Goal: Task Accomplishment & Management: Manage account settings

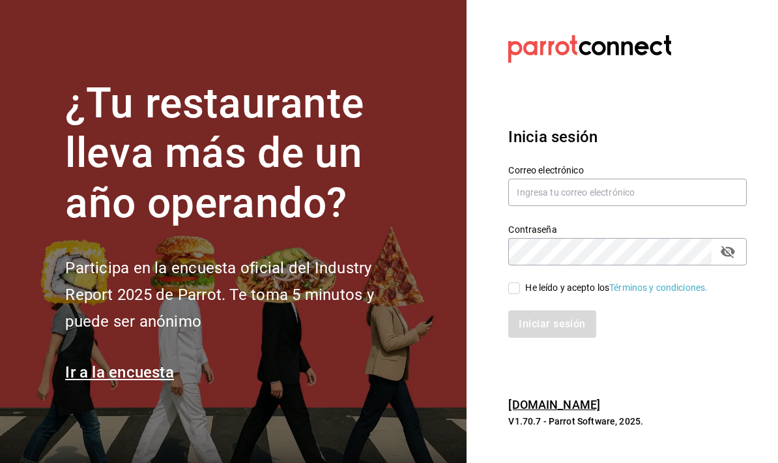
click at [547, 204] on input "text" at bounding box center [627, 192] width 239 height 27
type input "[EMAIL_ADDRESS][DOMAIN_NAME]"
click at [510, 322] on div "Iniciar sesión" at bounding box center [620, 316] width 254 height 43
click at [516, 294] on input "He leído y acepto los Términos y condiciones." at bounding box center [514, 288] width 12 height 12
checkbox input "true"
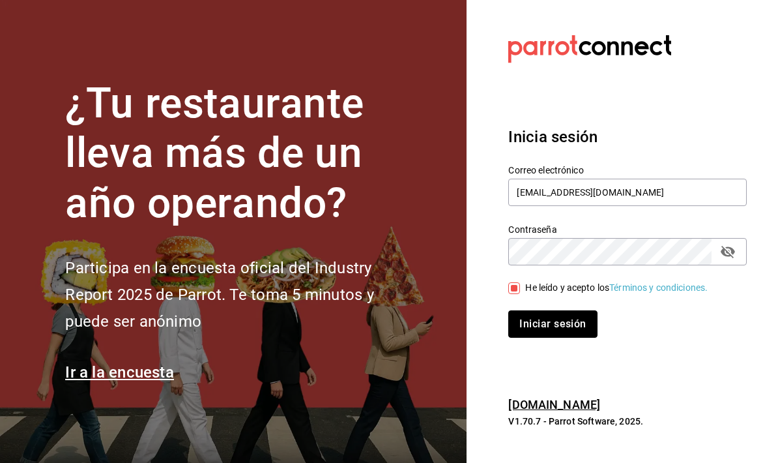
click at [552, 338] on button "Iniciar sesión" at bounding box center [552, 323] width 89 height 27
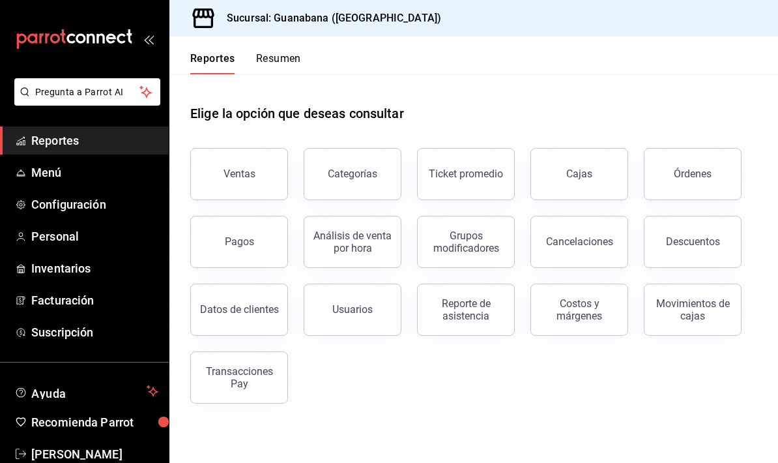
click at [115, 164] on span "Menú" at bounding box center [94, 173] width 127 height 18
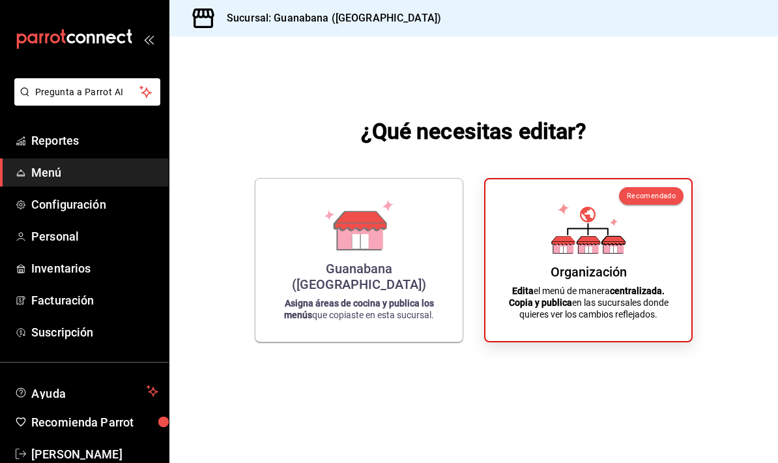
click at [420, 331] on div "Guanabana ([GEOGRAPHIC_DATA]) Asigna áreas de cocina y publica los menús que co…" at bounding box center [359, 260] width 176 height 142
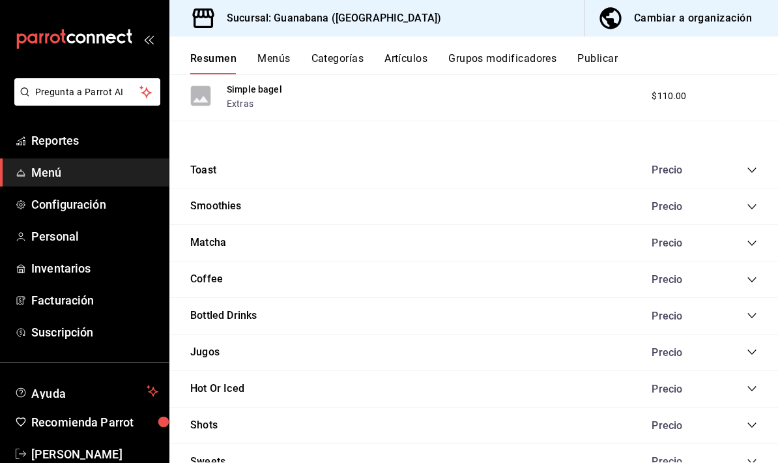
scroll to position [658, 0]
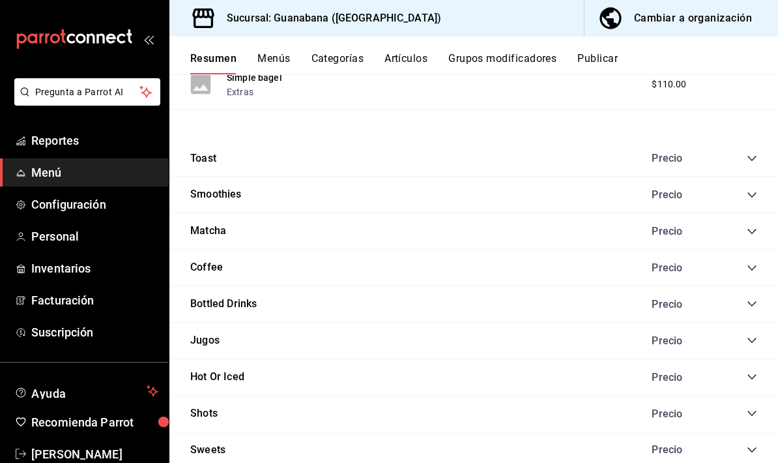
click at [747, 230] on icon "collapse-category-row" at bounding box center [752, 231] width 10 height 10
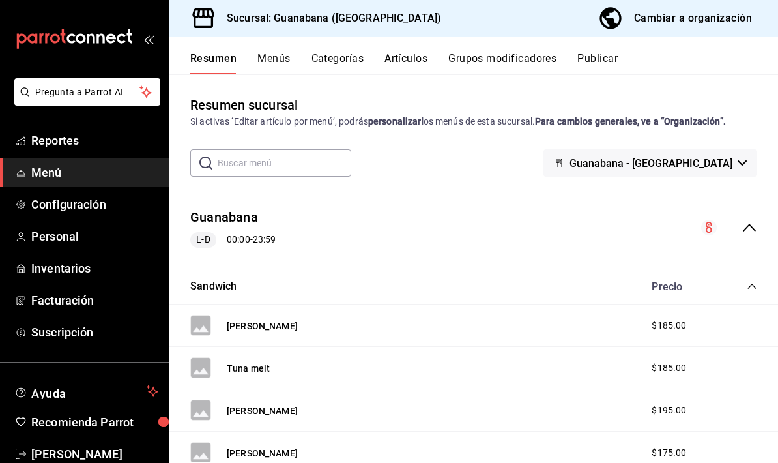
scroll to position [-1, 0]
click at [413, 58] on button "Artículos" at bounding box center [406, 63] width 43 height 22
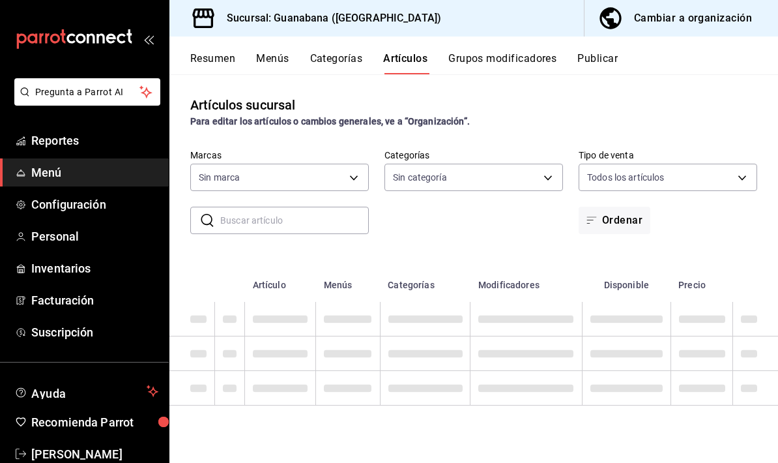
type input "5f8423f4-e6fd-47fb-ba07-22e0ed1b0945"
type input "6e87fbc0-cfda-4731-a06d-22138ba49d56,ad11aed4-b852-477b-9c53-9b41ba1b20fd,567b8…"
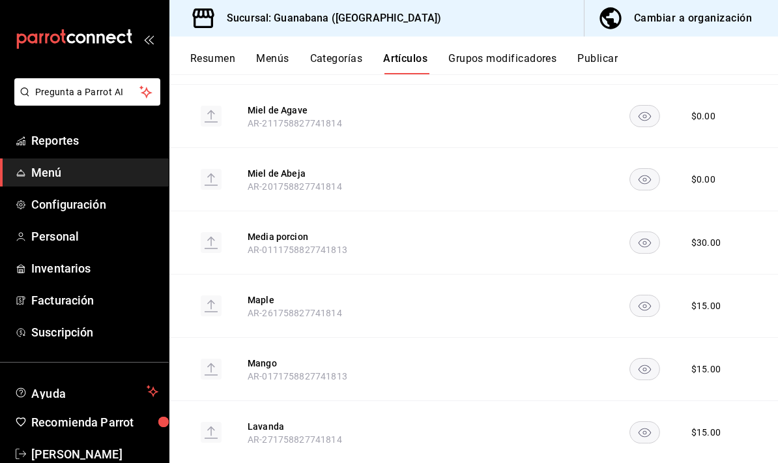
click at [288, 50] on div "Resumen Menús Categorías Artículos Grupos modificadores Publicar" at bounding box center [473, 56] width 609 height 38
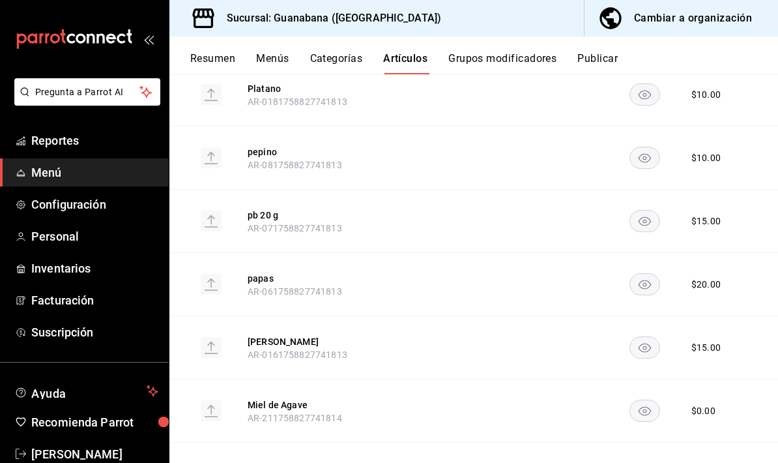
scroll to position [1024, 0]
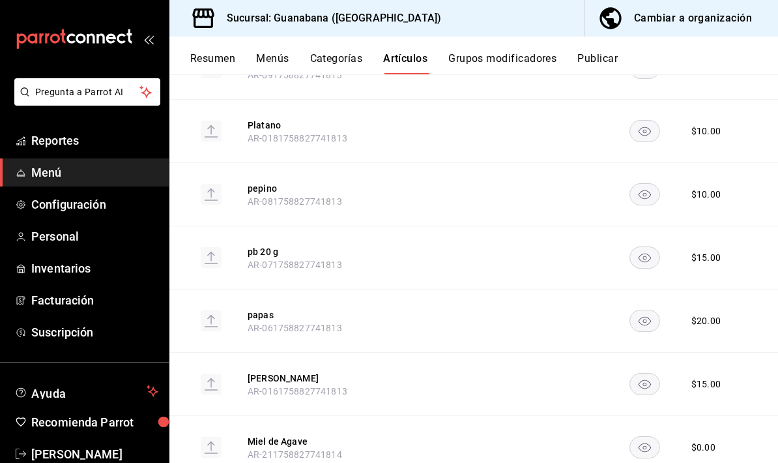
click at [357, 57] on button "Categorías" at bounding box center [336, 63] width 53 height 22
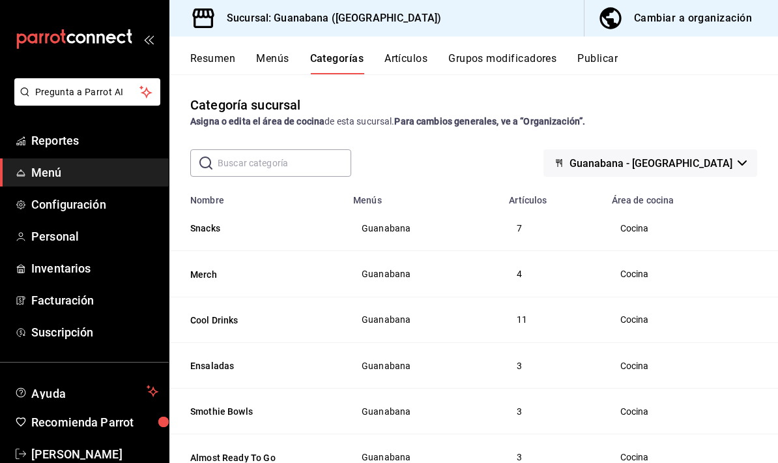
click at [287, 60] on button "Menús" at bounding box center [272, 63] width 33 height 22
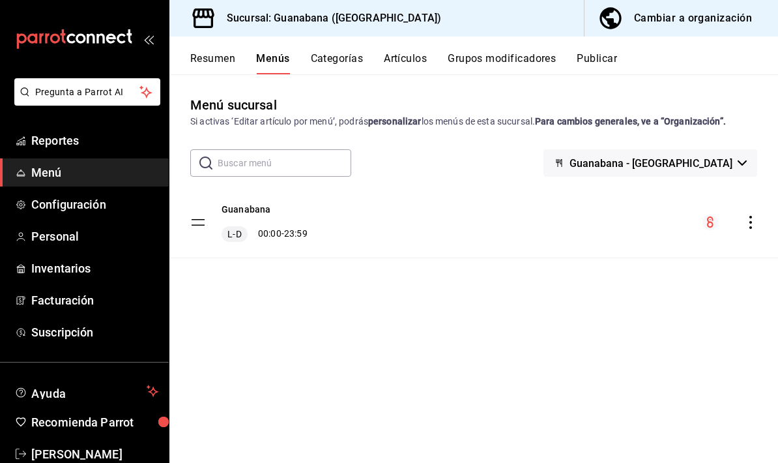
click at [332, 60] on button "Categorías" at bounding box center [337, 63] width 53 height 22
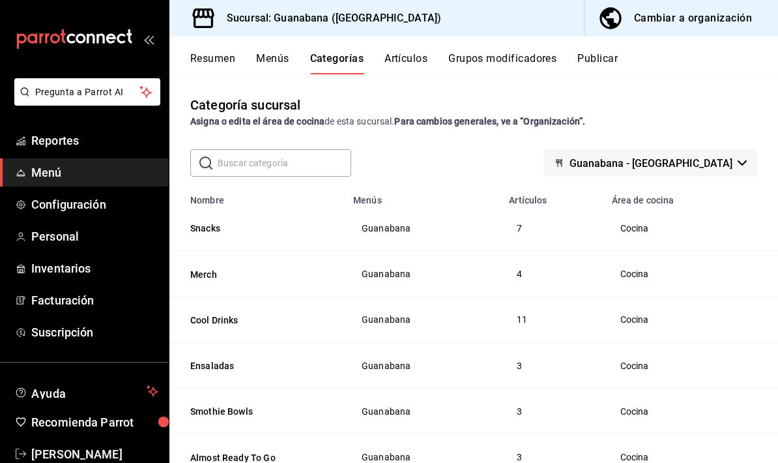
click at [236, 53] on div "Resumen Menús Categorías Artículos Grupos modificadores Publicar" at bounding box center [484, 63] width 588 height 22
click at [219, 52] on button "Resumen" at bounding box center [212, 63] width 45 height 22
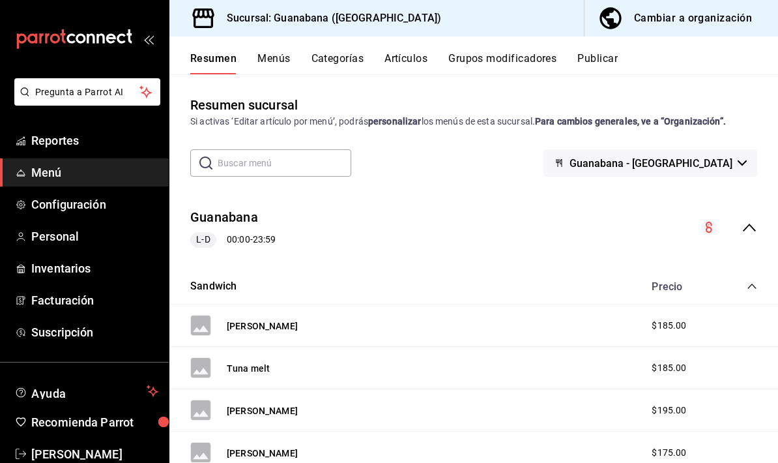
click at [106, 204] on span "Configuración" at bounding box center [94, 205] width 127 height 18
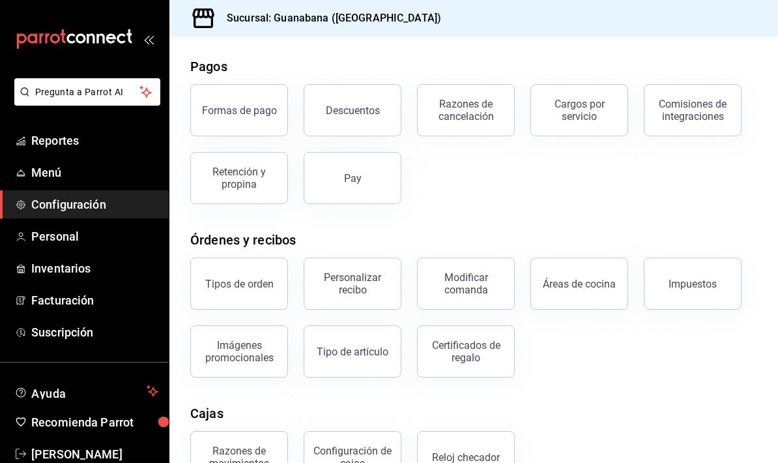
scroll to position [51, 0]
click at [366, 108] on div "Descuentos" at bounding box center [353, 111] width 54 height 12
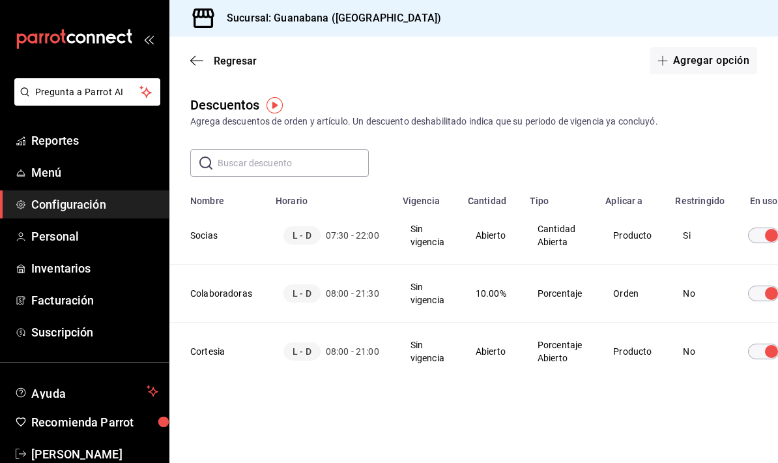
click at [197, 64] on icon "button" at bounding box center [196, 61] width 13 height 12
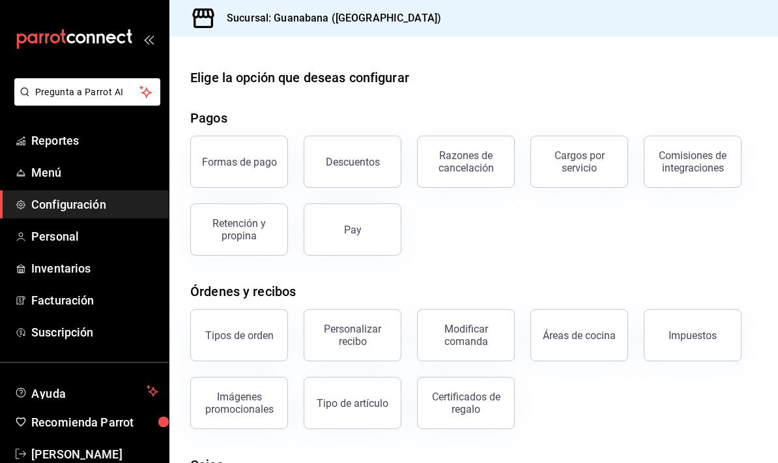
click at [248, 236] on div "Retención y propina" at bounding box center [239, 229] width 81 height 25
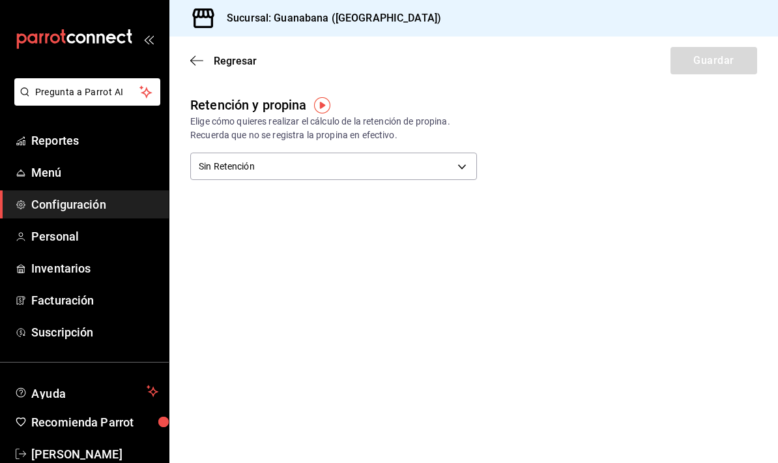
click at [199, 65] on icon "button" at bounding box center [196, 61] width 13 height 12
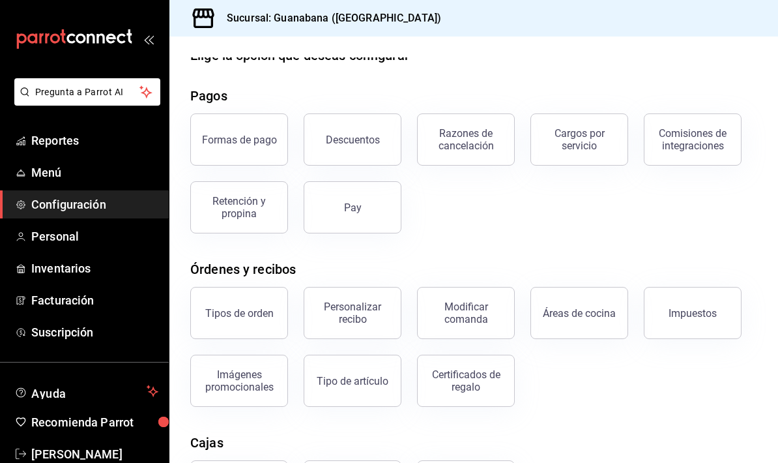
scroll to position [25, 0]
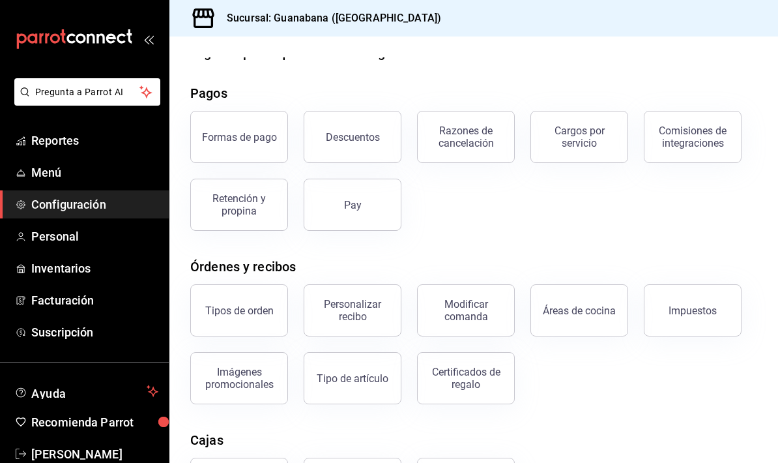
click at [358, 205] on div "Pay" at bounding box center [353, 205] width 18 height 12
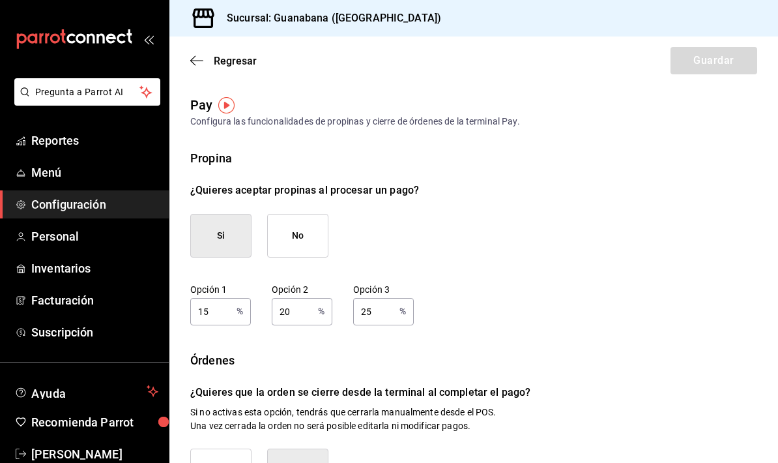
click at [222, 316] on input "15" at bounding box center [210, 311] width 41 height 26
type input "1"
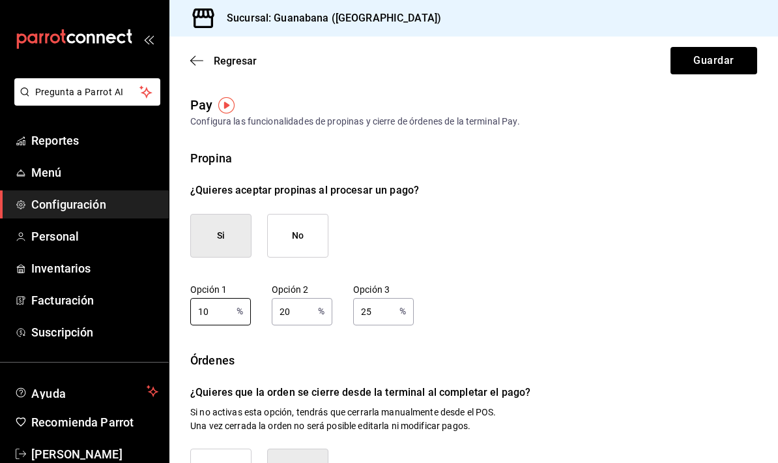
type input "10"
click at [303, 308] on input "20" at bounding box center [292, 311] width 41 height 26
type input "2"
type input "15"
click at [366, 310] on input "25" at bounding box center [373, 311] width 41 height 26
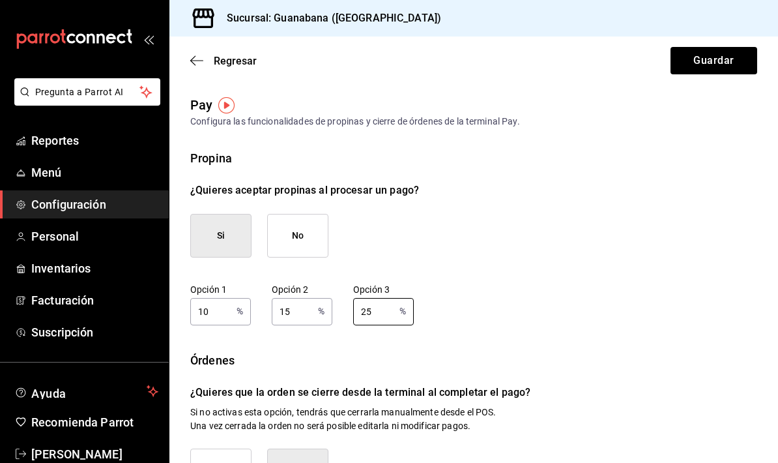
type input "2"
type input "20"
click at [731, 86] on main "Regresar Guardar Pay Configura las funcionalidades de propinas y cierre de órde…" at bounding box center [473, 351] width 609 height 629
click at [730, 86] on main "Regresar Guardar Pay Configura las funcionalidades de propinas y cierre de órde…" at bounding box center [473, 351] width 609 height 629
click at [714, 64] on button "Guardar" at bounding box center [714, 60] width 87 height 27
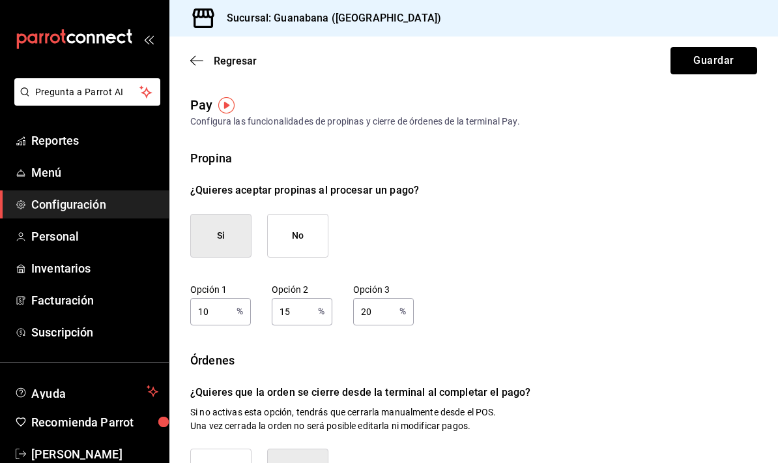
click at [720, 70] on button "Guardar" at bounding box center [714, 60] width 87 height 27
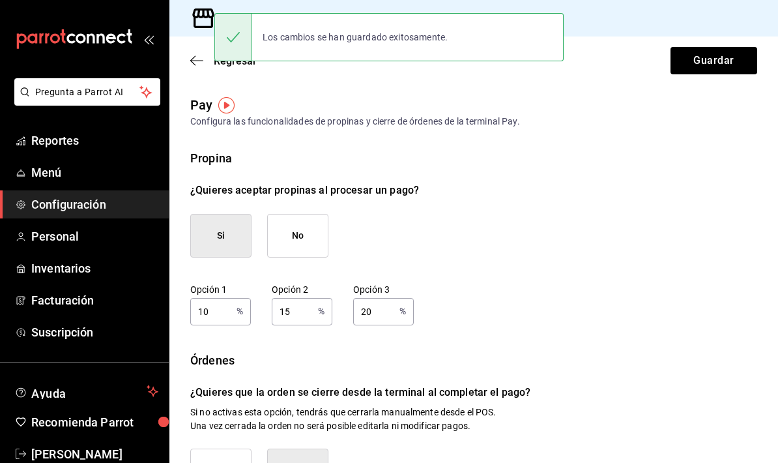
click at [200, 63] on icon "button" at bounding box center [196, 61] width 13 height 12
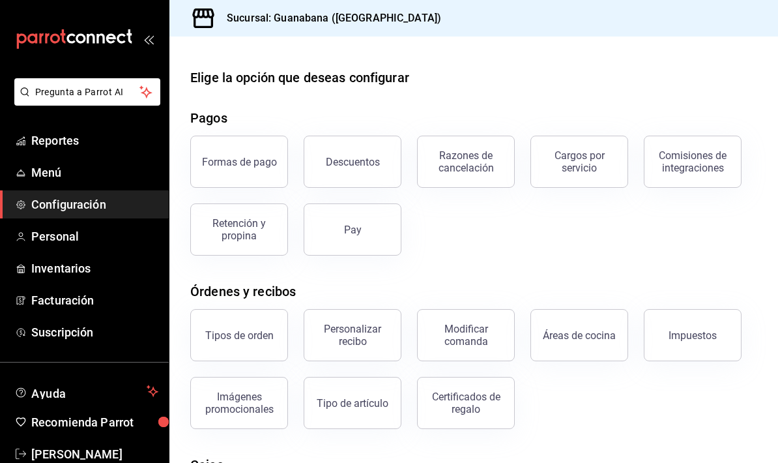
click at [365, 252] on button "Pay" at bounding box center [353, 229] width 98 height 52
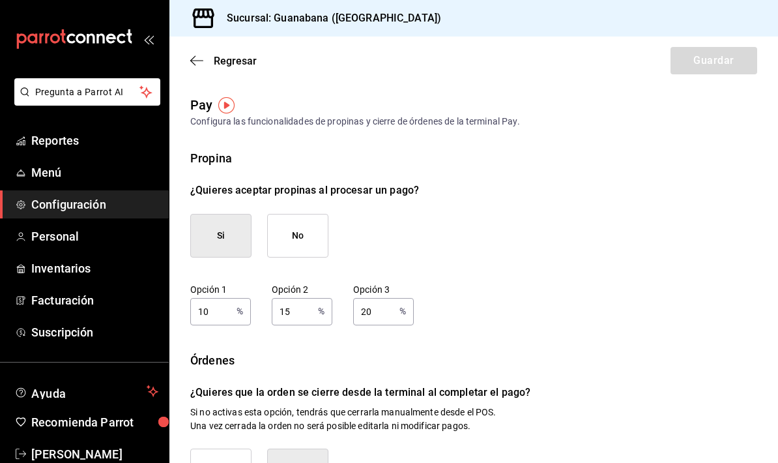
click at [195, 61] on icon "button" at bounding box center [196, 61] width 13 height 12
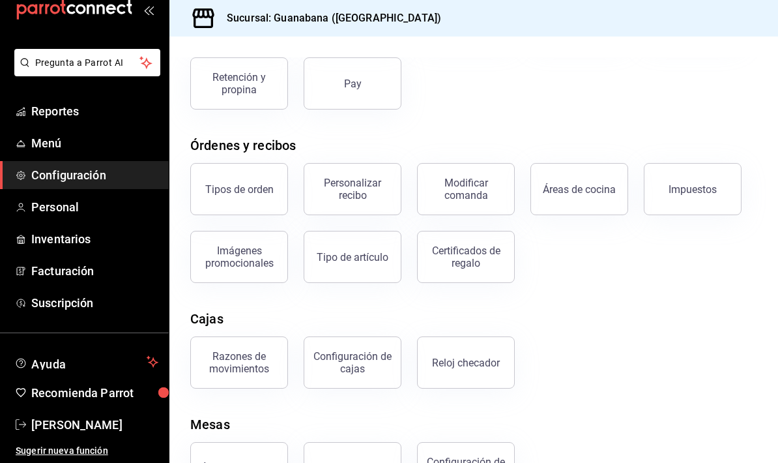
scroll to position [29, 0]
click at [108, 210] on span "Personal" at bounding box center [94, 207] width 127 height 18
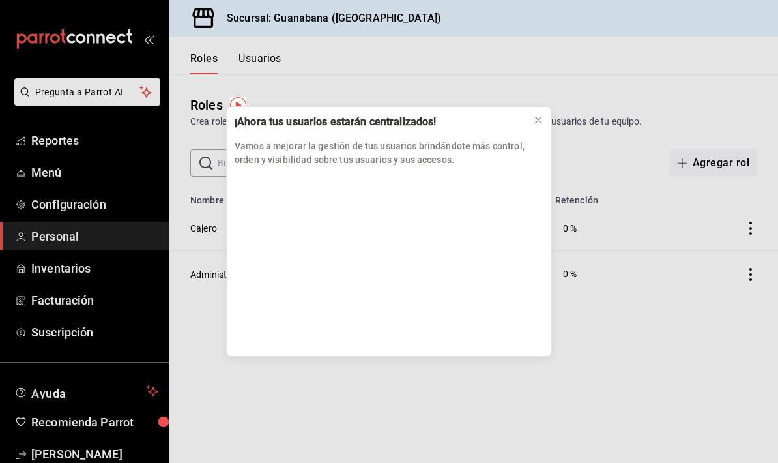
click at [546, 121] on button at bounding box center [538, 120] width 21 height 21
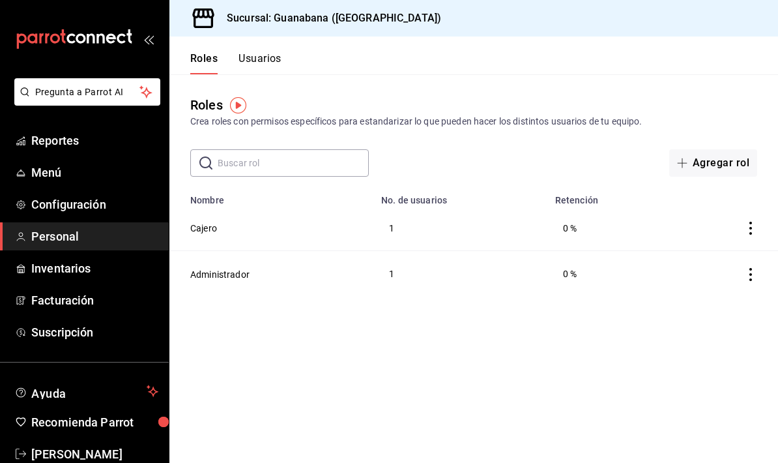
click at [728, 163] on button "Agregar rol" at bounding box center [713, 162] width 88 height 27
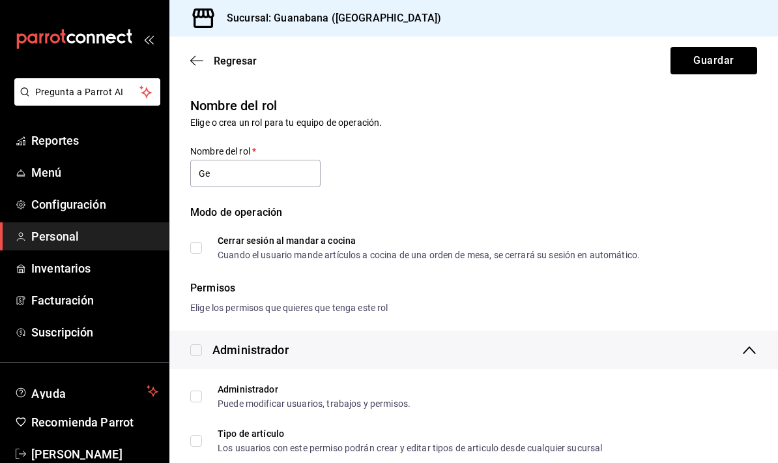
type input "G"
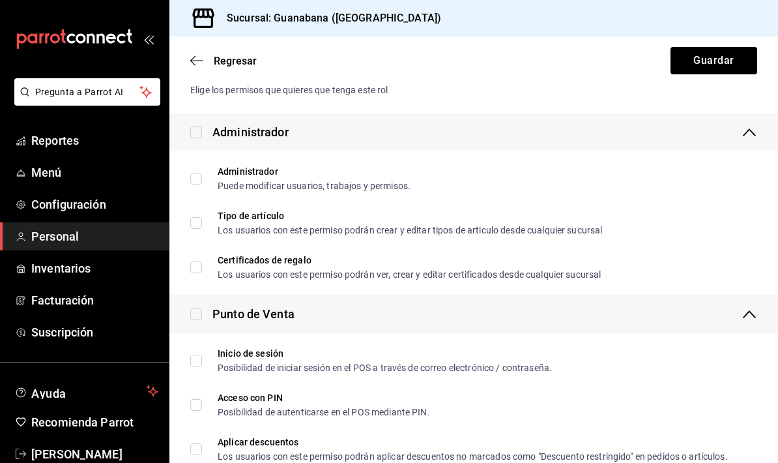
scroll to position [227, 0]
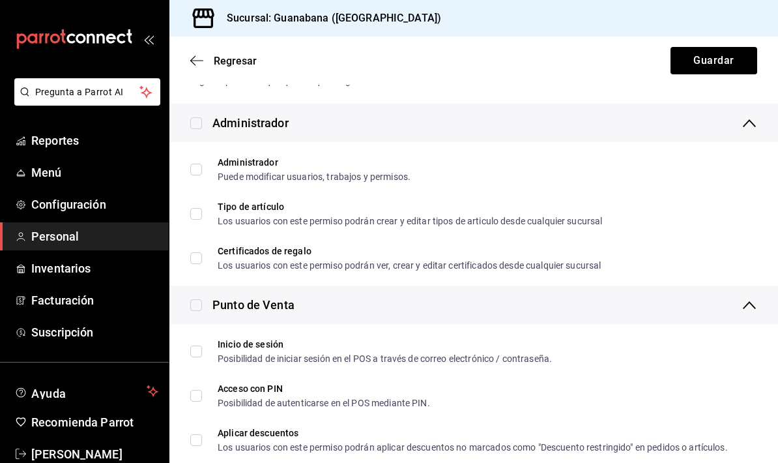
type input "Socias"
click at [209, 179] on span "Administrador Puede modificar usuarios, trabajos y permisos." at bounding box center [306, 169] width 209 height 23
click at [202, 175] on input "Administrador Puede modificar usuarios, trabajos y permisos." at bounding box center [196, 170] width 12 height 12
click at [194, 171] on input "Administrador Puede modificar usuarios, trabajos y permisos." at bounding box center [196, 170] width 12 height 12
checkbox input "true"
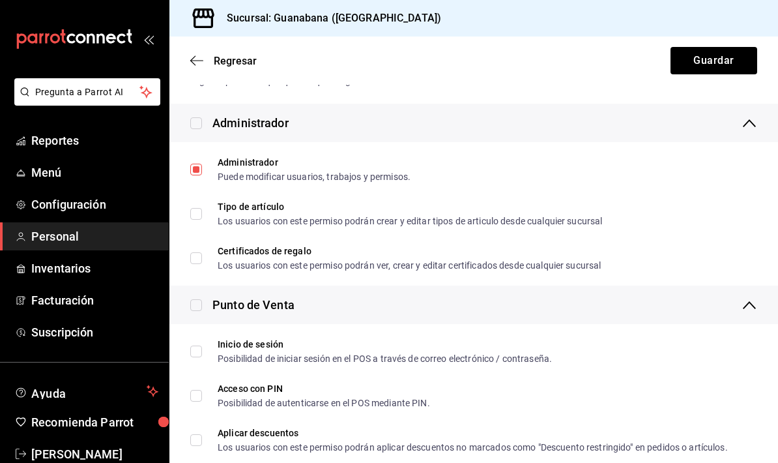
click at [194, 218] on input "Tipo de artículo Los usuarios con este permiso podrán crear y editar tipos de a…" at bounding box center [196, 214] width 12 height 12
checkbox input "true"
click at [201, 261] on input "Certificados de regalo Los usuarios con este permiso podrán ver, crear y editar…" at bounding box center [196, 258] width 12 height 12
checkbox input "true"
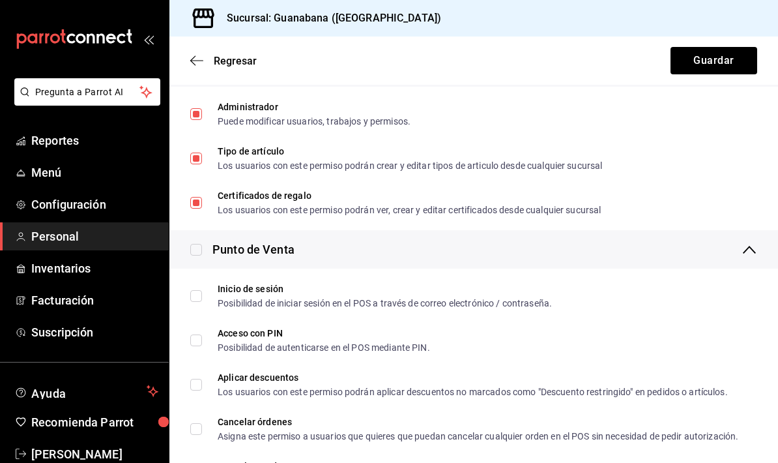
scroll to position [377, 0]
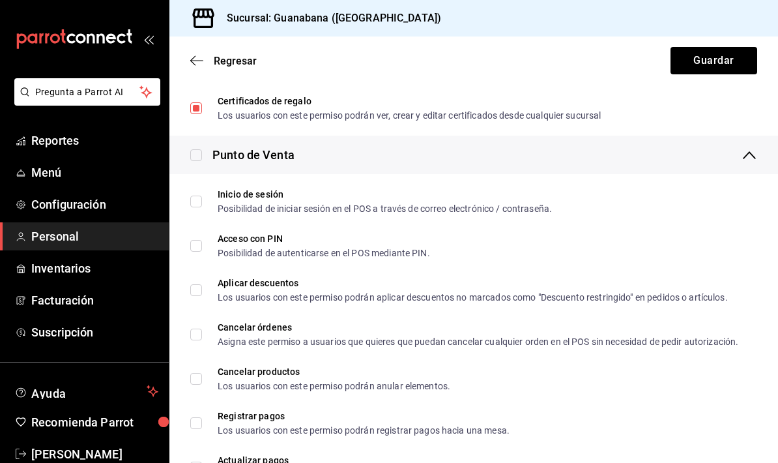
click at [197, 204] on input "Inicio de sesión Posibilidad de iniciar sesión en el POS a través de correo ele…" at bounding box center [196, 202] width 12 height 12
checkbox input "true"
click at [201, 248] on input "Acceso con PIN Posibilidad de autenticarse en el POS mediante PIN." at bounding box center [196, 246] width 12 height 12
checkbox input "true"
click at [197, 295] on input "Aplicar descuentos Los usuarios con este permiso podrán aplicar descuentos no m…" at bounding box center [196, 290] width 12 height 12
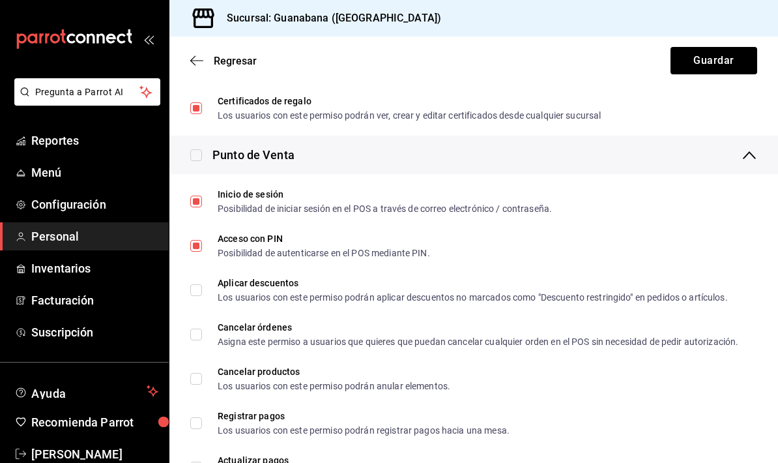
checkbox input "true"
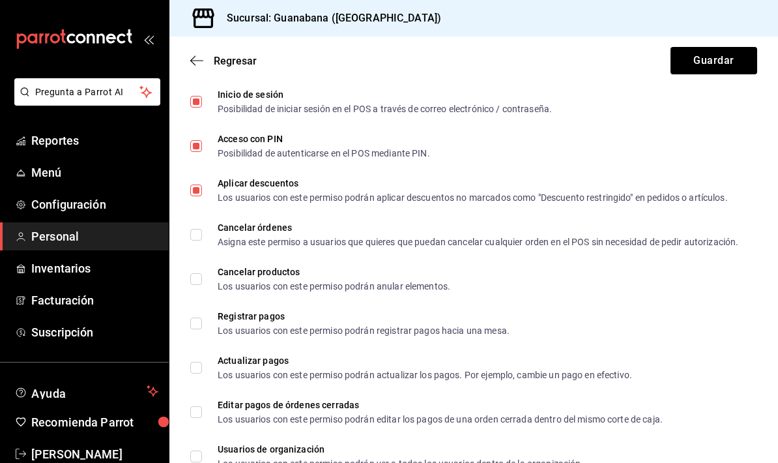
scroll to position [483, 0]
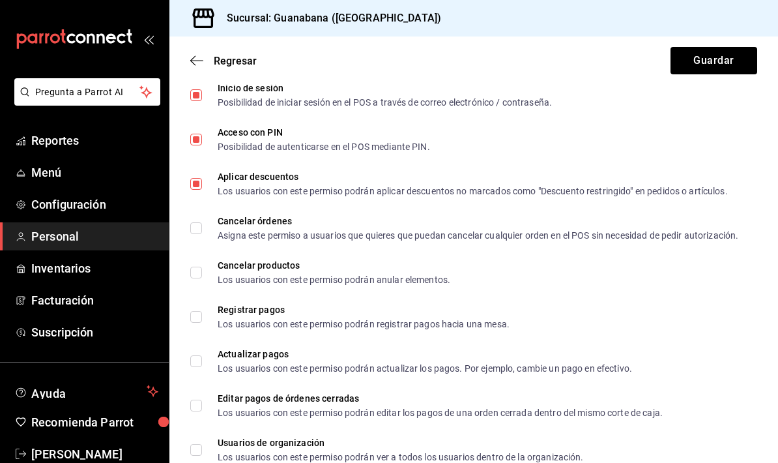
click at [207, 222] on span "Cancelar órdenes Asigna este permiso a usuarios que quieres que puedan cancelar…" at bounding box center [470, 227] width 536 height 23
click at [202, 222] on input "Cancelar órdenes Asigna este permiso a usuarios que quieres que puedan cancelar…" at bounding box center [196, 228] width 12 height 12
click at [198, 231] on input "Cancelar órdenes Asigna este permiso a usuarios que quieres que puedan cancelar…" at bounding box center [196, 228] width 12 height 12
checkbox input "true"
click at [197, 277] on input "Cancelar productos Los usuarios con este permiso podrán anular elementos." at bounding box center [196, 273] width 12 height 12
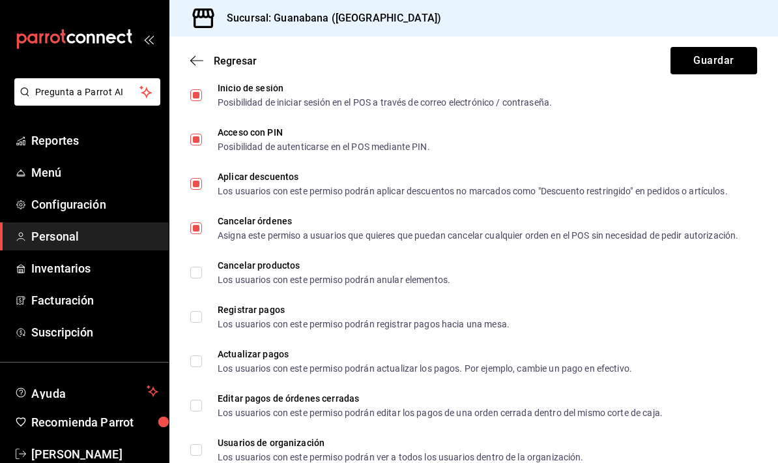
checkbox input "true"
click at [199, 322] on input "Registrar pagos Los usuarios con este permiso podrán registrar pagos hacia una …" at bounding box center [196, 317] width 12 height 12
checkbox input "true"
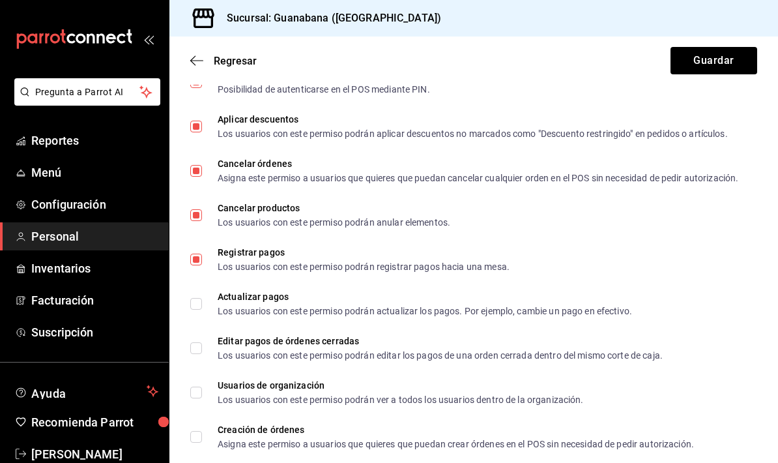
scroll to position [632, 0]
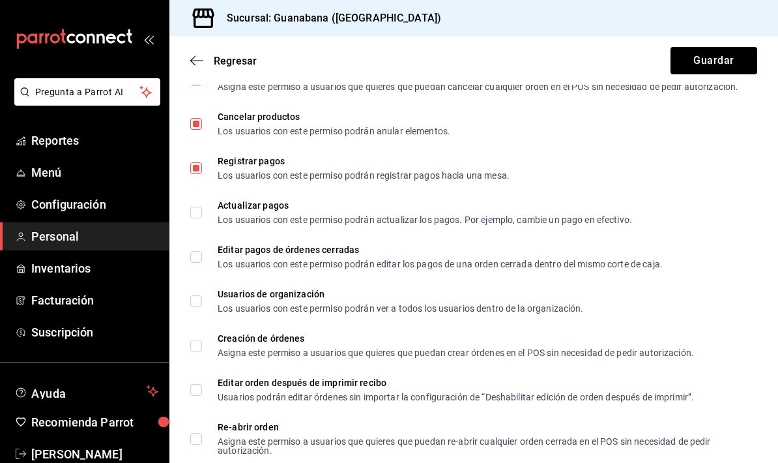
click at [201, 203] on label "Actualizar pagos Los usuarios con este permiso podrán actualizar los pagos. Por…" at bounding box center [411, 212] width 442 height 23
click at [201, 207] on input "Actualizar pagos Los usuarios con este permiso podrán actualizar los pagos. Por…" at bounding box center [196, 213] width 12 height 12
click at [196, 218] on input "Actualizar pagos Los usuarios con este permiso podrán actualizar los pagos. Por…" at bounding box center [196, 213] width 12 height 12
checkbox input "true"
click at [193, 261] on input "Editar pagos de órdenes cerradas Los usuarios con este permiso podrán editar lo…" at bounding box center [196, 257] width 12 height 12
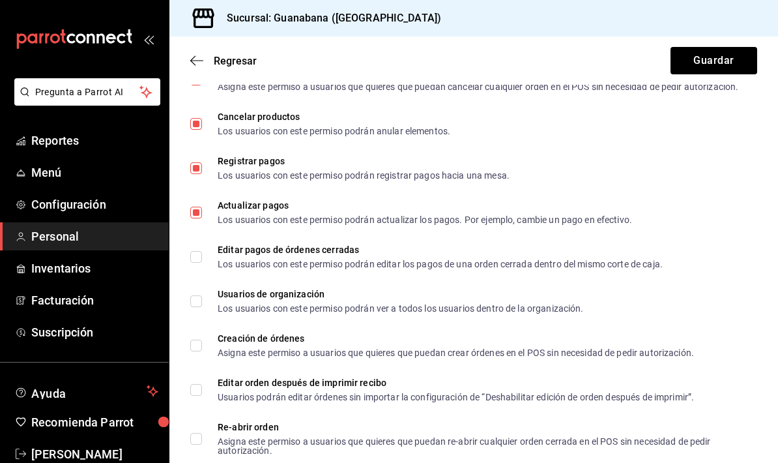
checkbox input "true"
click at [201, 305] on input "Usuarios de organización Los usuarios con este permiso podrán ver a todos los u…" at bounding box center [196, 301] width 12 height 12
checkbox input "true"
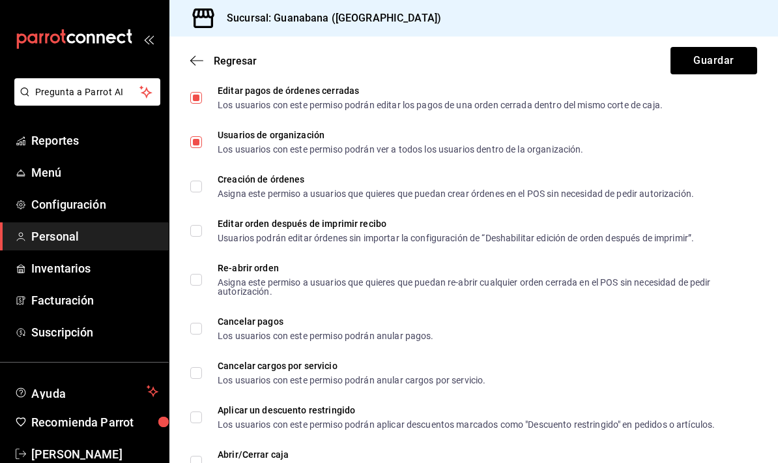
scroll to position [792, 0]
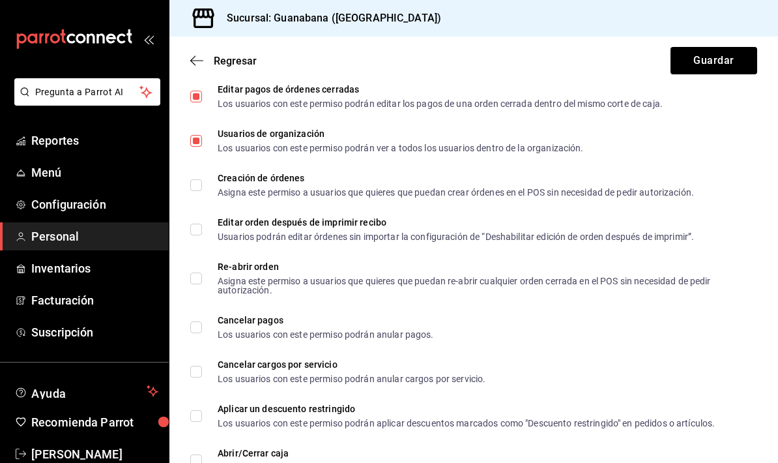
click at [197, 184] on input "Creación de órdenes Asigna este permiso a usuarios que quieres que puedan crear…" at bounding box center [196, 185] width 12 height 12
checkbox input "true"
click at [195, 231] on input "Editar orden después de imprimir recibo Usuarios podrán editar órdenes sin impo…" at bounding box center [196, 230] width 12 height 12
checkbox input "true"
click at [196, 280] on input "Re-abrir orden Asigna este permiso a usuarios que quieres que puedan re-abrir c…" at bounding box center [196, 278] width 12 height 12
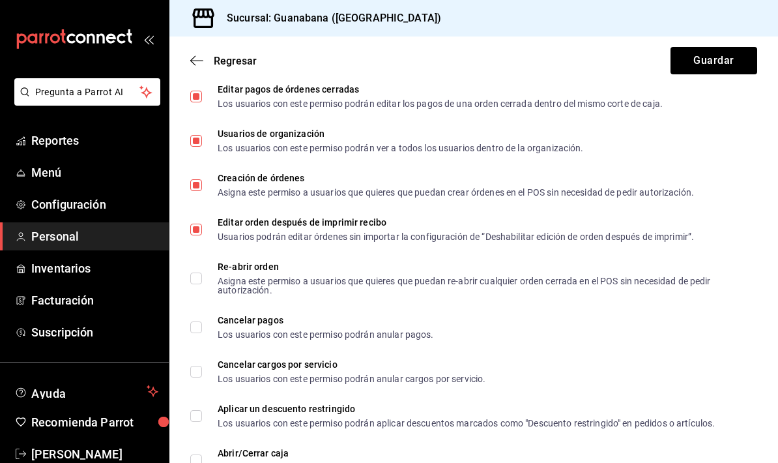
checkbox input "true"
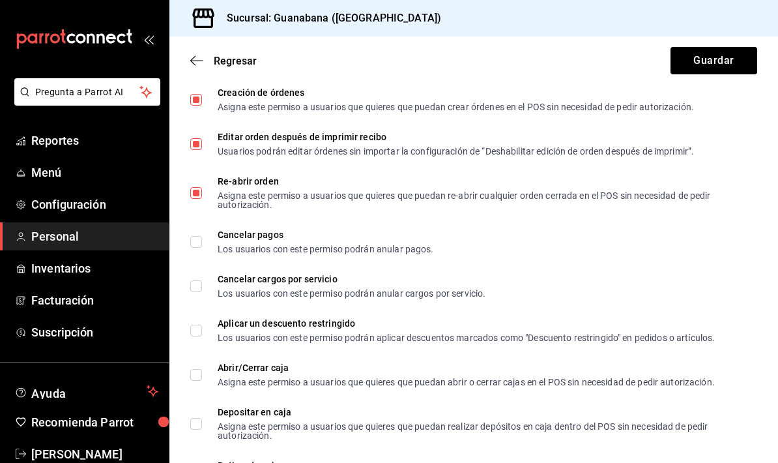
scroll to position [901, 0]
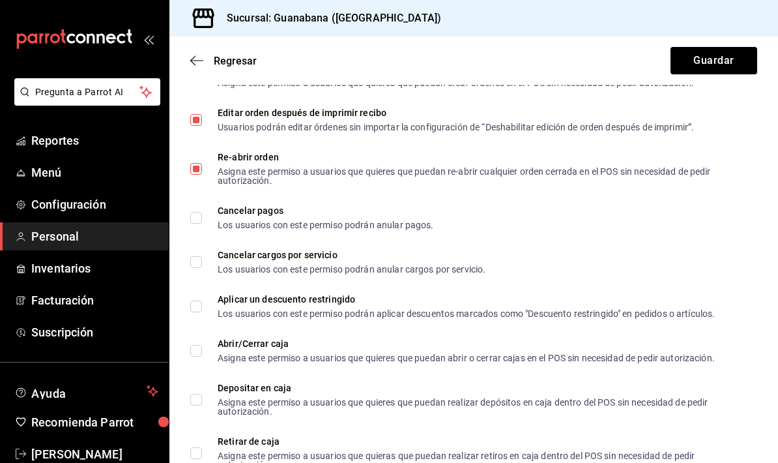
click at [199, 212] on input "Cancelar pagos Los usuarios con este permiso podrán anular pagos." at bounding box center [196, 218] width 12 height 12
checkbox input "true"
click at [190, 267] on input "Cancelar cargos por servicio Los usuarios con este permiso podrán anular cargos…" at bounding box center [196, 262] width 12 height 12
checkbox input "true"
click at [199, 312] on input "Aplicar un descuento restringido Los usuarios con este permiso podrán aplicar d…" at bounding box center [196, 306] width 12 height 12
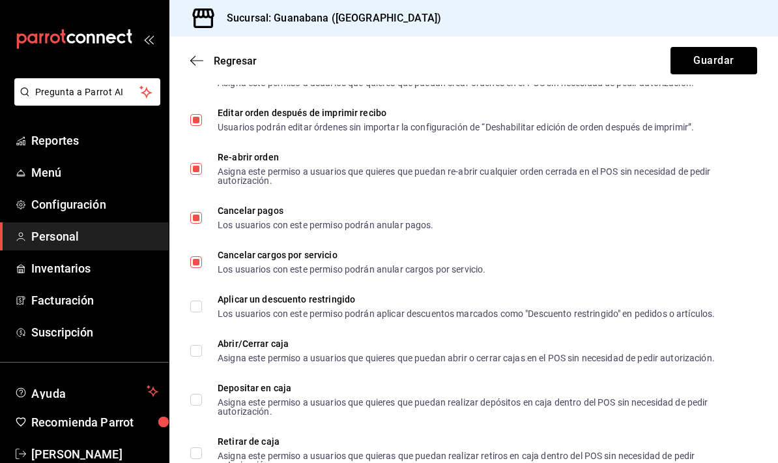
checkbox input "true"
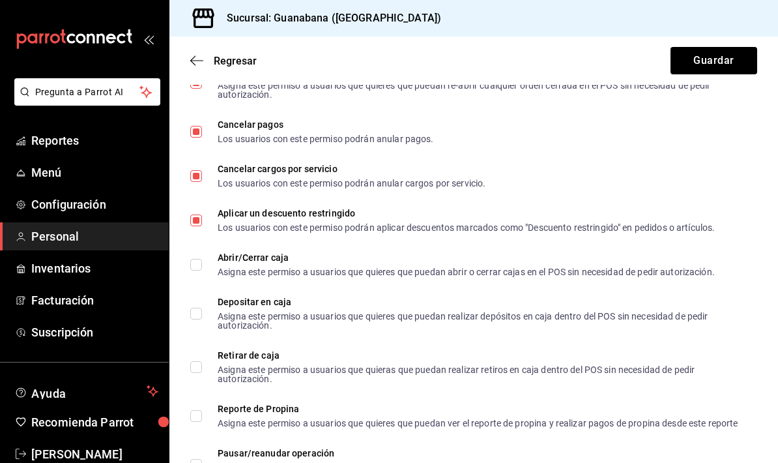
scroll to position [1106, 0]
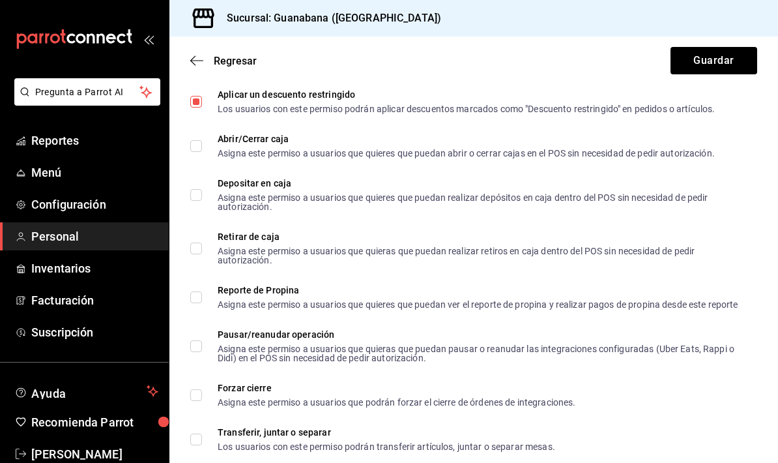
click at [195, 140] on input "Abrir/Cerrar caja Asigna este permiso a usuarios que quieres que puedan abrir o…" at bounding box center [196, 146] width 12 height 12
checkbox input "true"
click at [199, 246] on input "Retirar de caja Asigna este permiso a usuarios que quieras que puedan realizar …" at bounding box center [196, 248] width 12 height 12
checkbox input "true"
click at [200, 190] on input "Depositar en caja Asigna este permiso a usuarios que quieres que puedan realiza…" at bounding box center [196, 195] width 12 height 12
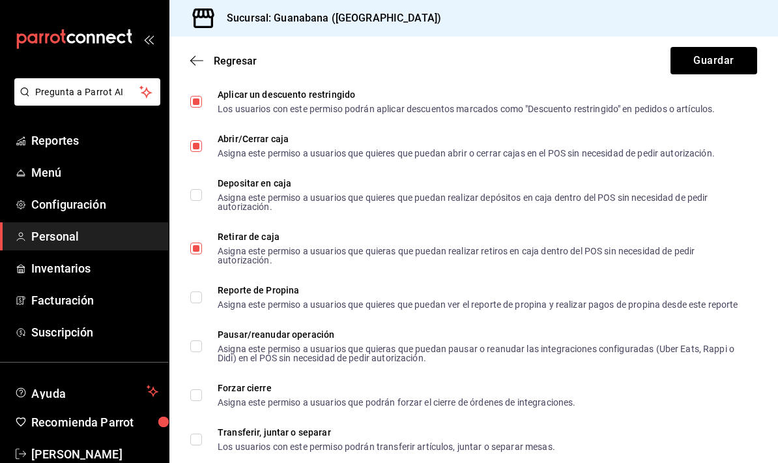
checkbox input "true"
click at [201, 302] on input "Reporte de Propina Asigna este permiso a usuarios que quieres que puedan ver el…" at bounding box center [196, 297] width 12 height 12
checkbox input "true"
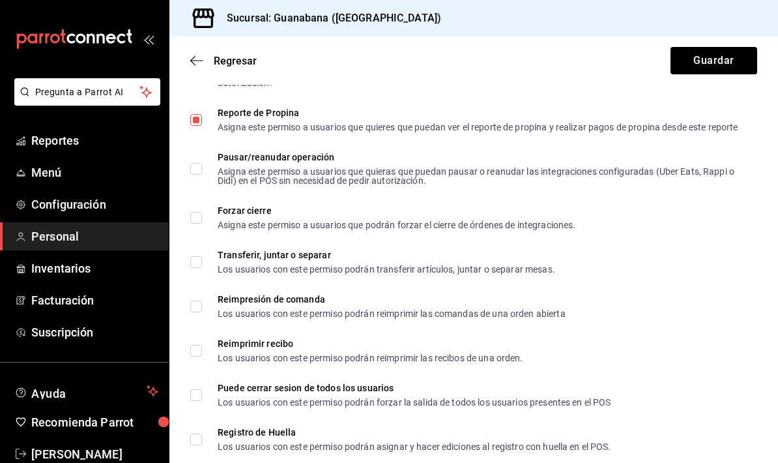
scroll to position [1285, 0]
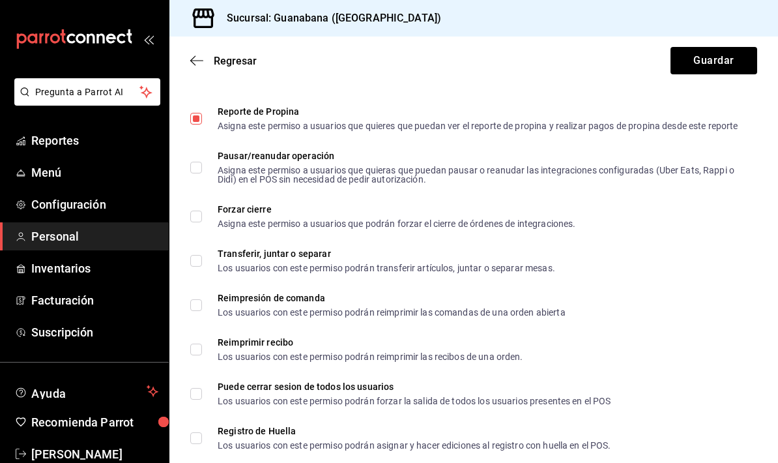
click at [197, 163] on input "Pausar/reanudar operación Asigna este permiso a usuarios que quieras que puedan…" at bounding box center [196, 168] width 12 height 12
checkbox input "true"
click at [194, 222] on input "Forzar cierre Asigna este permiso a usuarios que podrán forzar el cierre de órd…" at bounding box center [196, 217] width 12 height 12
checkbox input "true"
click at [199, 265] on input "Transferir, juntar o separar Los usuarios con este permiso podrán transferir ar…" at bounding box center [196, 261] width 12 height 12
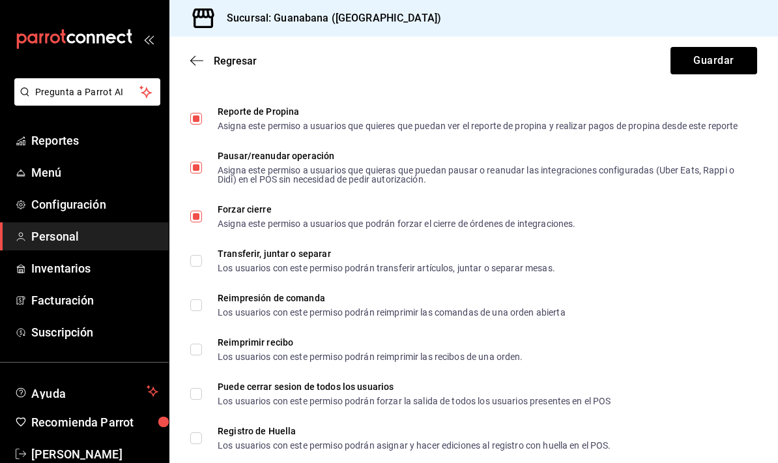
checkbox input "true"
click at [199, 307] on input "Reimpresión de comanda Los usuarios con este permiso podrán reimprimir las coma…" at bounding box center [196, 305] width 12 height 12
checkbox input "true"
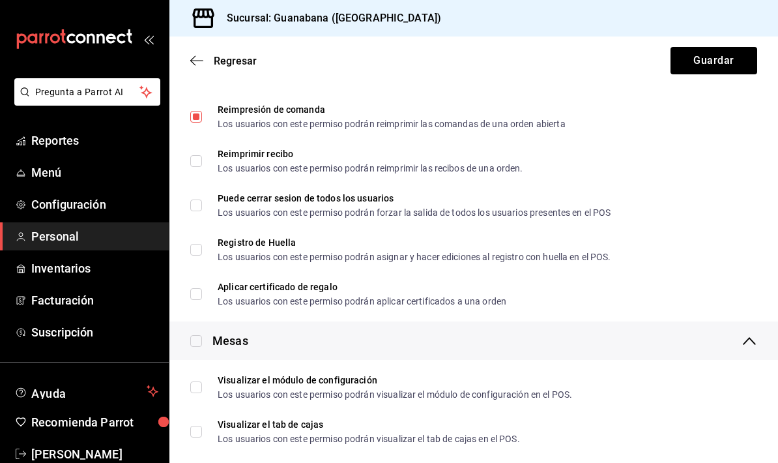
scroll to position [1478, 0]
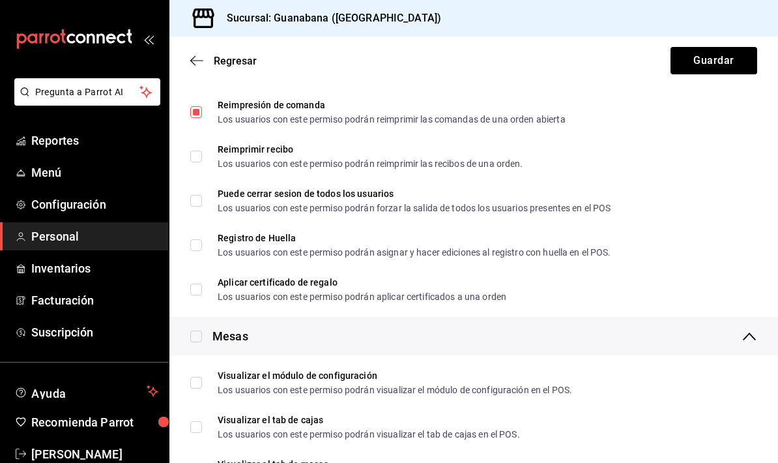
click at [198, 159] on input "Reimprimir recibo Los usuarios con este permiso podrán reimprimir las recibos d…" at bounding box center [196, 157] width 12 height 12
checkbox input "true"
click at [199, 205] on input "Puede cerrar sesion de todos los usuarios Los usuarios con este permiso podrán …" at bounding box center [196, 201] width 12 height 12
checkbox input "true"
click at [200, 246] on input "Registro de Huella Los usuarios con este permiso podrán asignar y hacer edicion…" at bounding box center [196, 245] width 12 height 12
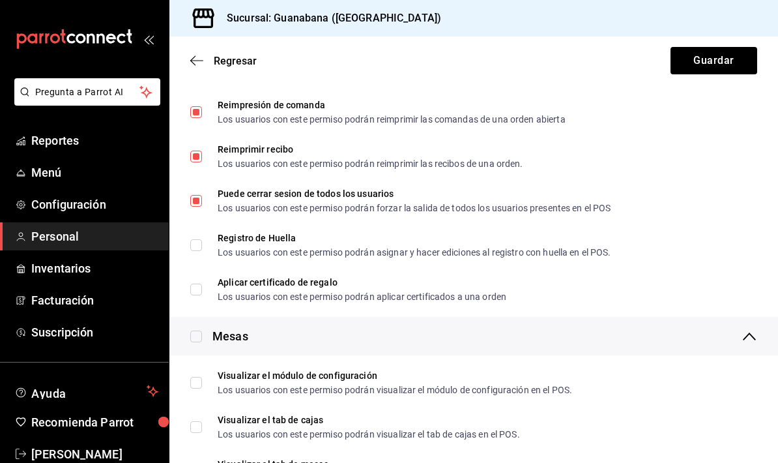
checkbox input "true"
click at [195, 289] on input "Aplicar certificado de regalo Los usuarios con este permiso podrán aplicar cert…" at bounding box center [196, 290] width 12 height 12
checkbox input "true"
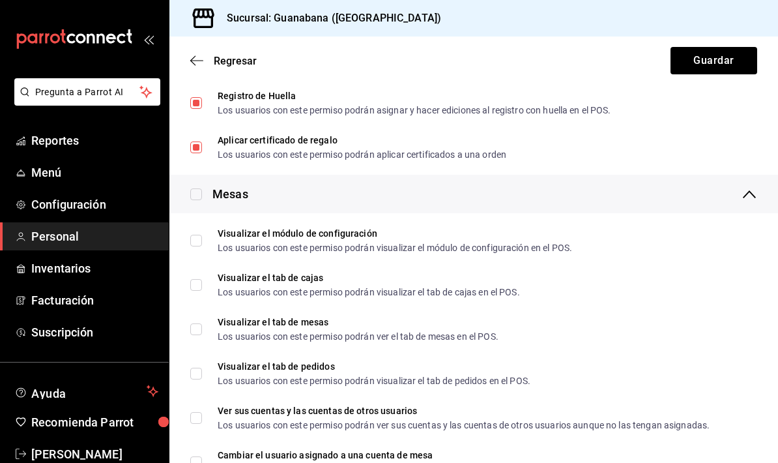
scroll to position [1687, 0]
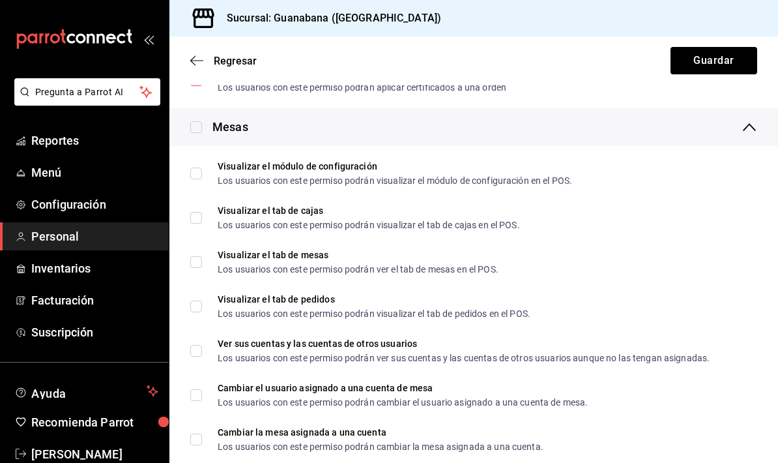
click at [192, 134] on label at bounding box center [196, 127] width 12 height 18
click at [192, 133] on input "checkbox" at bounding box center [196, 127] width 12 height 12
checkbox input "true"
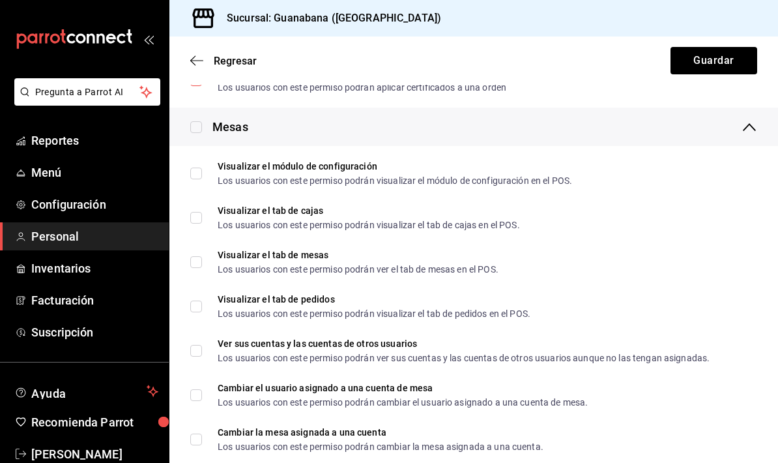
checkbox input "true"
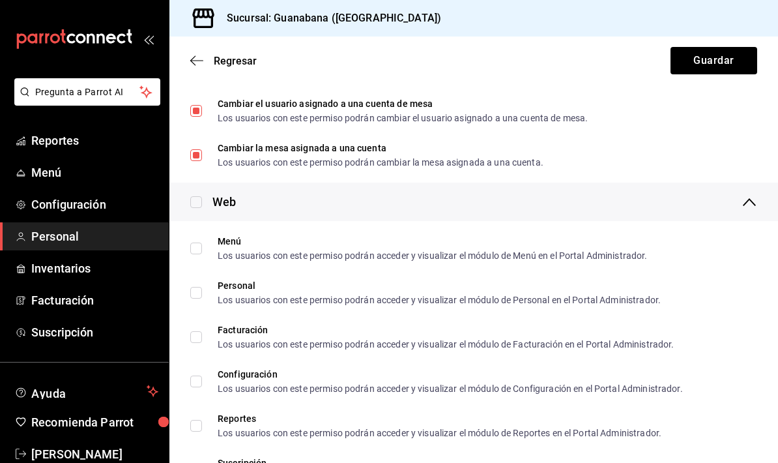
click at [200, 199] on input "checkbox" at bounding box center [196, 202] width 12 height 12
checkbox input "true"
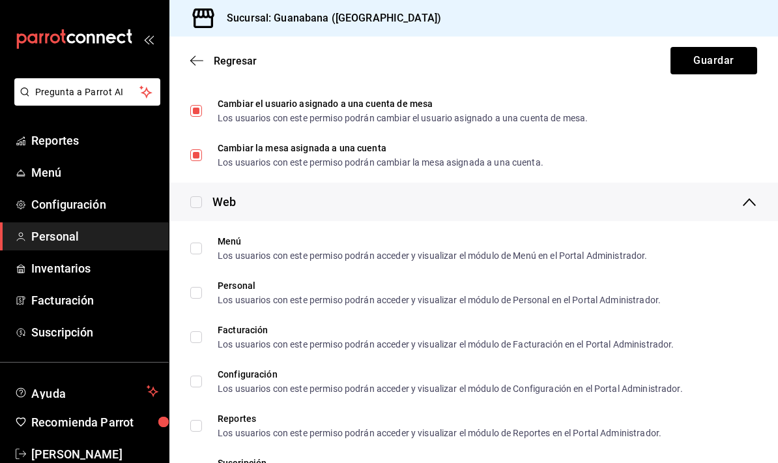
checkbox input "true"
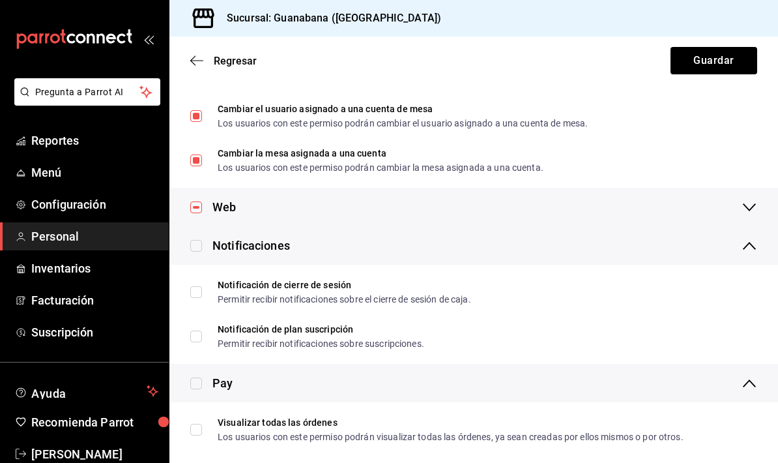
scroll to position [1966, 0]
click at [201, 247] on input "checkbox" at bounding box center [196, 246] width 12 height 12
checkbox input "true"
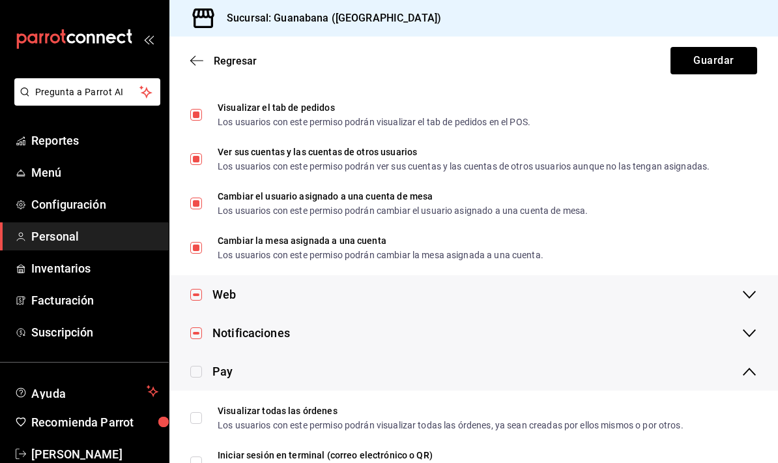
scroll to position [1874, 0]
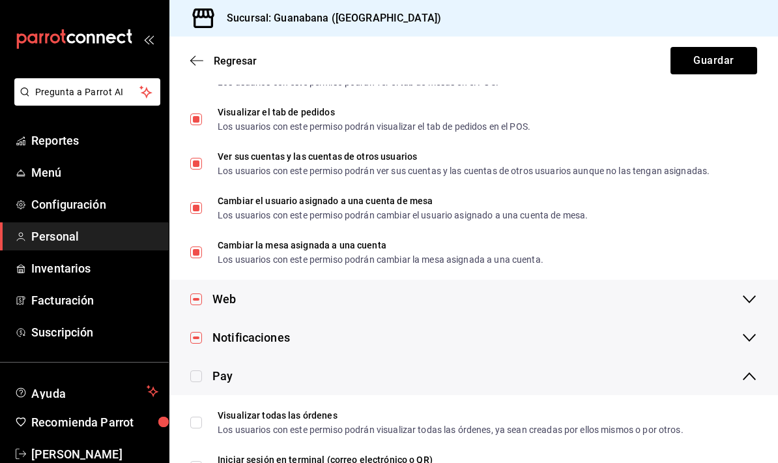
click at [201, 370] on icon at bounding box center [196, 376] width 12 height 12
click at [201, 370] on input "checkbox" at bounding box center [196, 376] width 12 height 12
checkbox input "true"
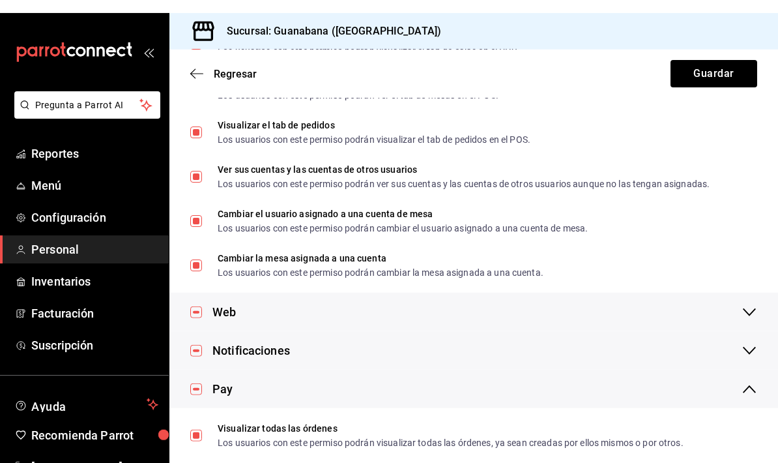
scroll to position [0, 0]
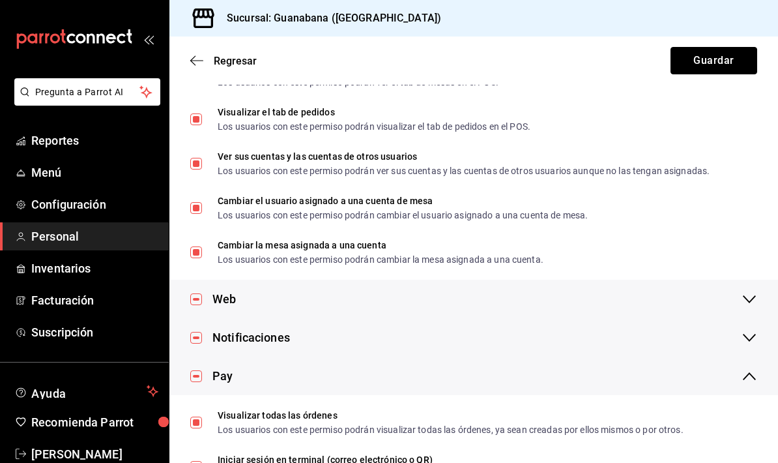
click at [720, 67] on button "Guardar" at bounding box center [714, 60] width 87 height 27
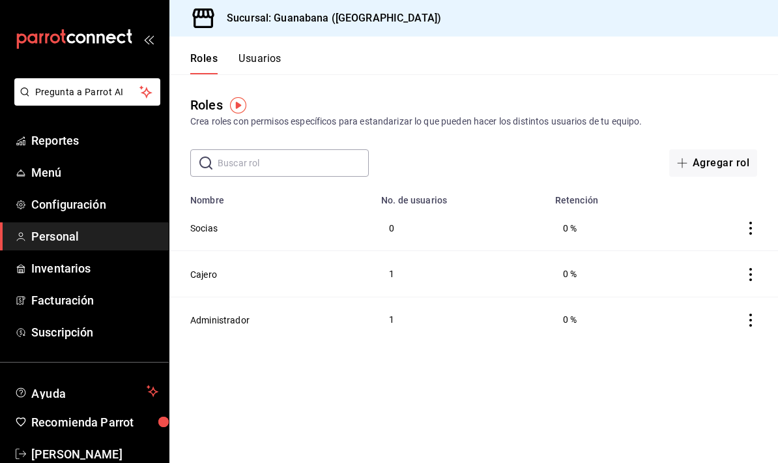
click at [271, 57] on button "Usuarios" at bounding box center [260, 63] width 43 height 22
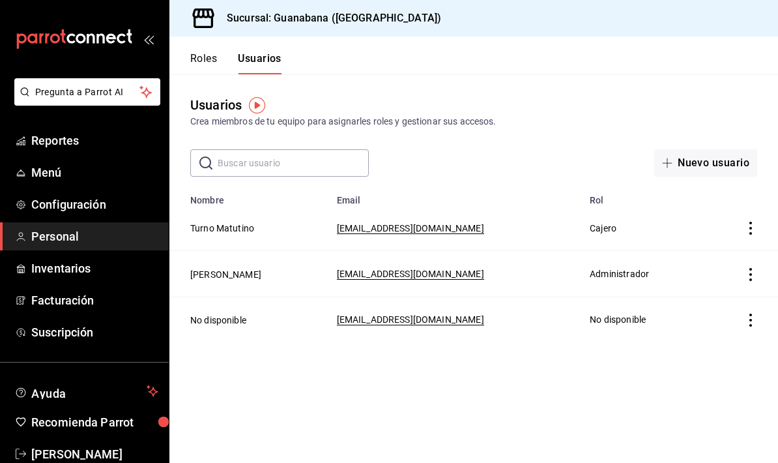
click at [207, 61] on button "Roles" at bounding box center [203, 63] width 27 height 22
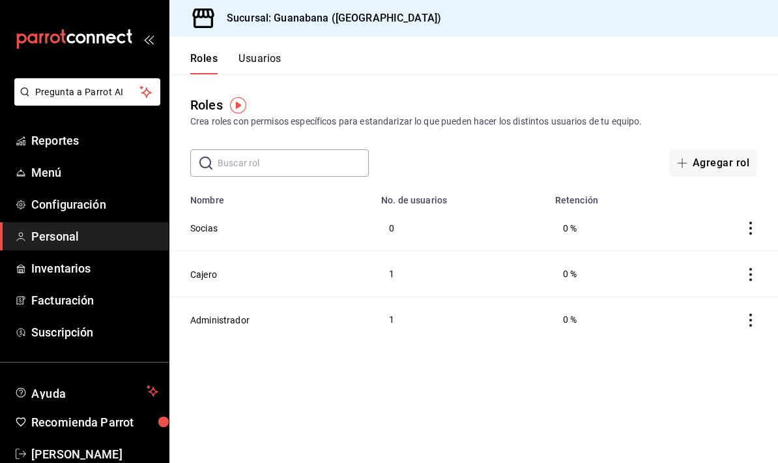
click at [484, 235] on td "0" at bounding box center [460, 228] width 174 height 46
click at [757, 228] on icon "actions" at bounding box center [750, 228] width 13 height 13
click at [577, 230] on div at bounding box center [389, 231] width 778 height 463
click at [204, 233] on button "Socias" at bounding box center [203, 228] width 27 height 13
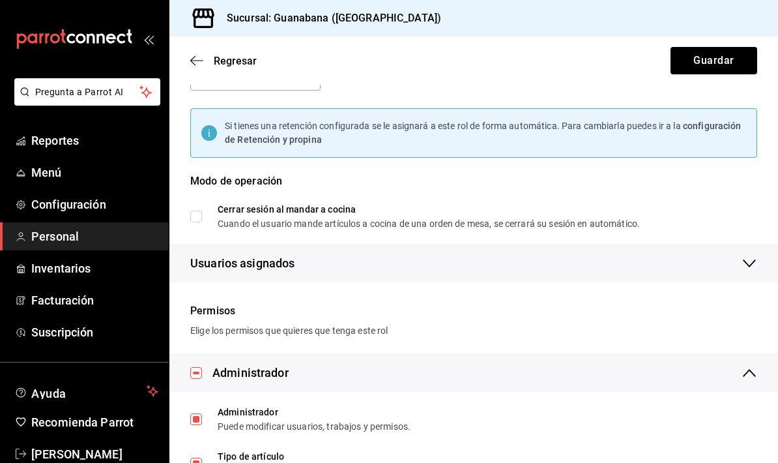
scroll to position [168, 0]
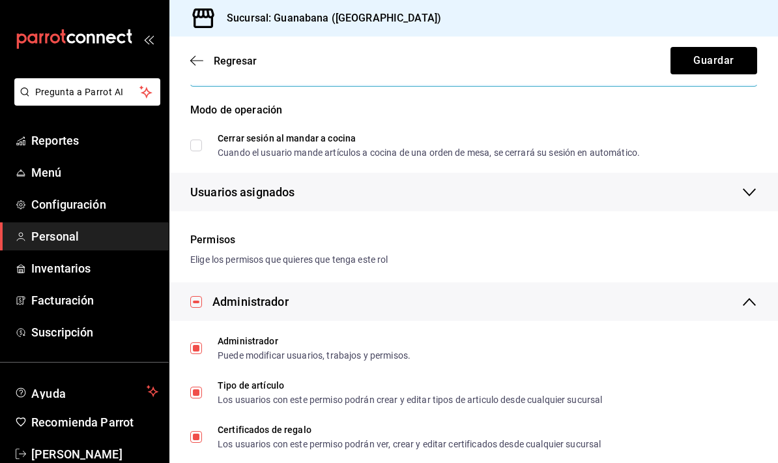
click at [201, 146] on input "Cerrar sesión al mandar a cocina Cuando el usuario mande artículos a cocina de …" at bounding box center [196, 145] width 12 height 12
checkbox input "true"
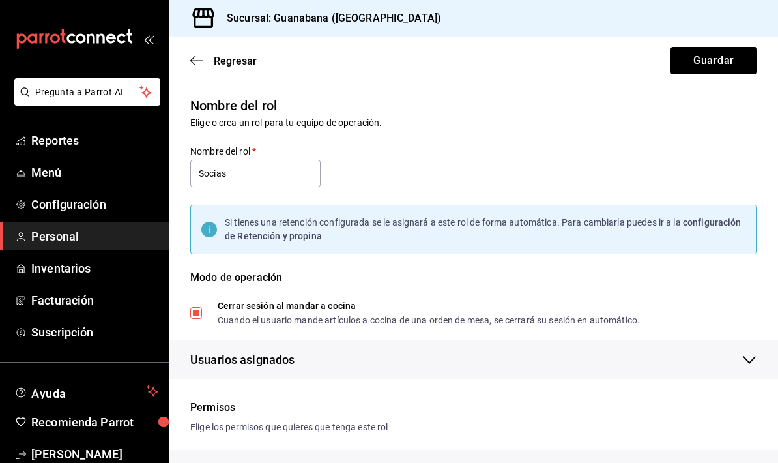
scroll to position [0, 0]
click at [721, 61] on button "Guardar" at bounding box center [714, 60] width 87 height 27
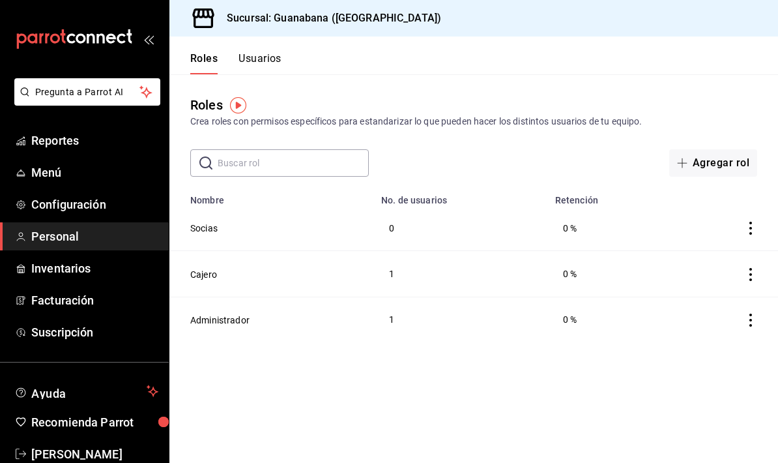
click at [757, 324] on icon "actions" at bounding box center [750, 320] width 13 height 13
click at [388, 338] on div at bounding box center [389, 231] width 778 height 463
click at [399, 230] on td "0" at bounding box center [460, 228] width 174 height 46
click at [392, 226] on td "0" at bounding box center [460, 228] width 174 height 46
click at [395, 225] on td "0" at bounding box center [460, 228] width 174 height 46
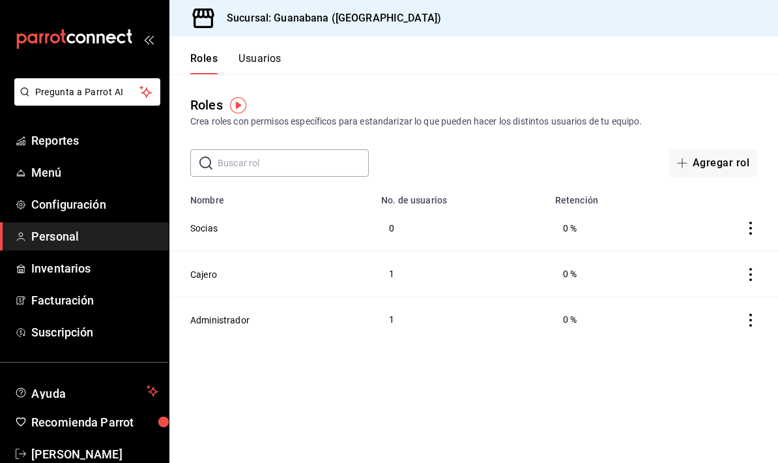
click at [584, 229] on td "0 %" at bounding box center [610, 228] width 125 height 46
click at [260, 61] on button "Usuarios" at bounding box center [260, 63] width 43 height 22
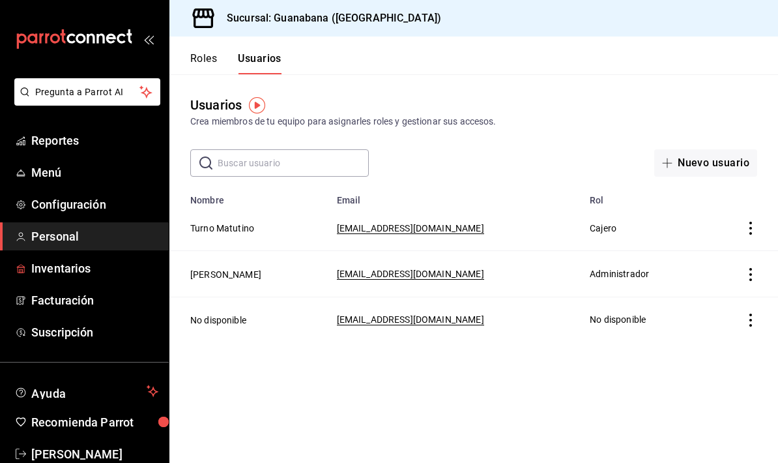
click at [100, 271] on span "Inventarios" at bounding box center [94, 268] width 127 height 18
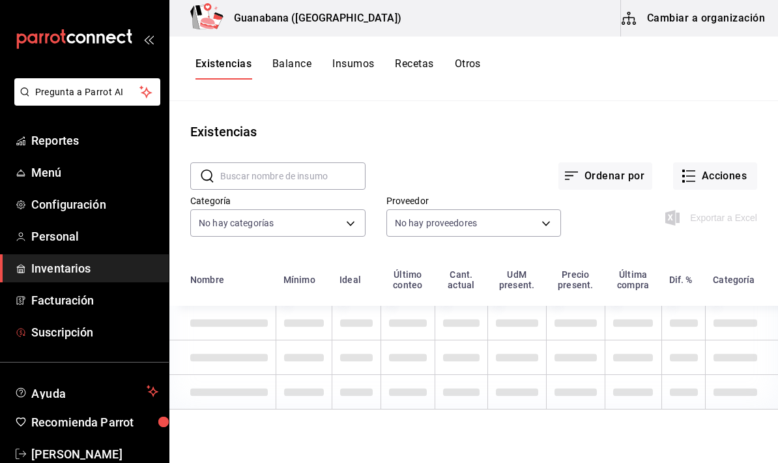
click at [101, 334] on span "Suscripción" at bounding box center [94, 332] width 127 height 18
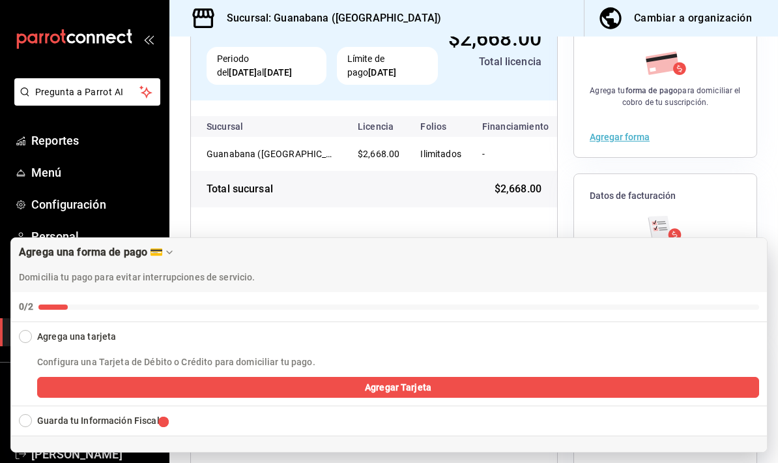
click at [26, 342] on div "Collapse Checklist" at bounding box center [25, 336] width 13 height 13
click at [23, 340] on div "Collapse Checklist" at bounding box center [25, 336] width 13 height 13
click at [184, 390] on button "Agregar Tarjeta" at bounding box center [398, 387] width 722 height 21
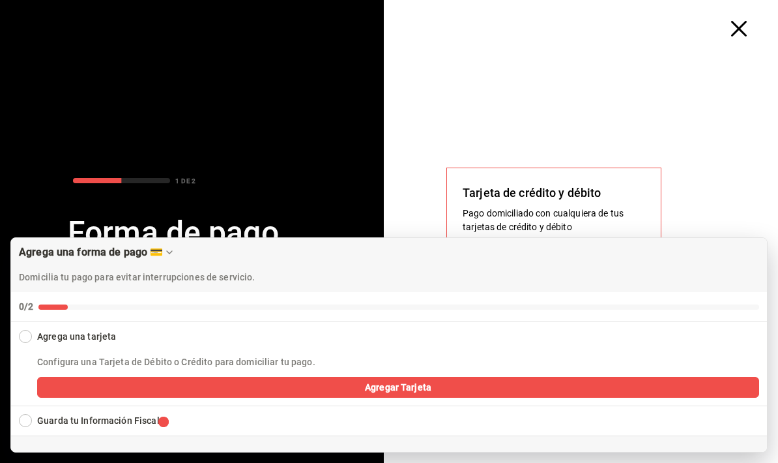
click at [723, 166] on div "Tarjeta de crédito y débito Pago domiciliado con cualquiera de tus tarjetas de …" at bounding box center [586, 250] width 384 height 426
click at [35, 424] on div "Guarda tu Información Fiscal" at bounding box center [128, 420] width 235 height 29
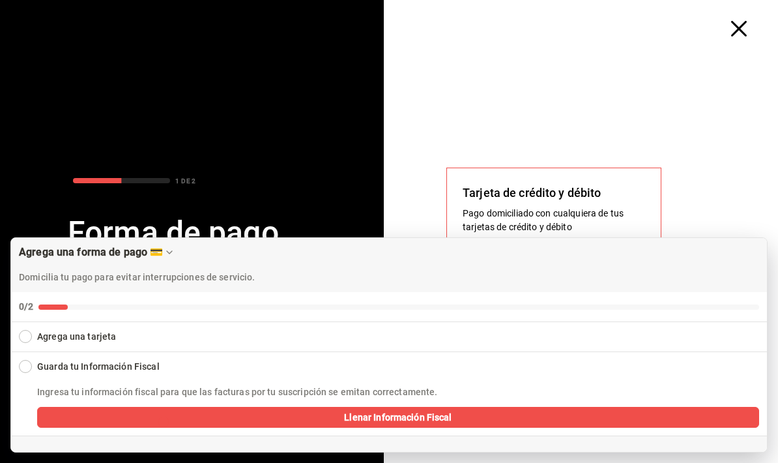
click at [64, 330] on div "Agrega una tarjeta" at bounding box center [76, 337] width 79 height 14
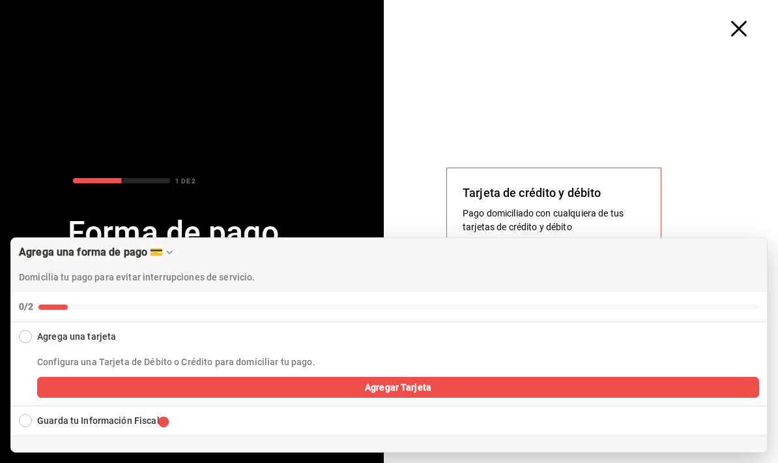
click at [493, 134] on div "Tarjeta de crédito y débito Pago domiciliado con cualquiera de tus tarjetas de …" at bounding box center [586, 250] width 384 height 426
click at [738, 32] on icon "button" at bounding box center [739, 29] width 16 height 16
